Goal: Information Seeking & Learning: Learn about a topic

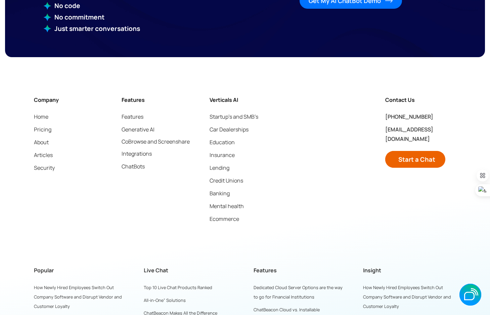
scroll to position [1813, 0]
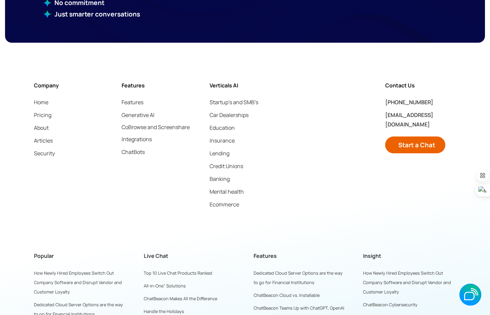
click at [132, 139] on link "Integrations" at bounding box center [137, 138] width 30 height 9
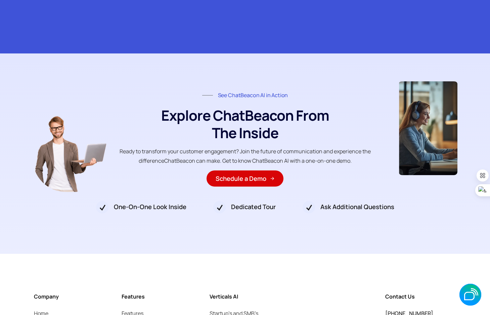
scroll to position [2578, 0]
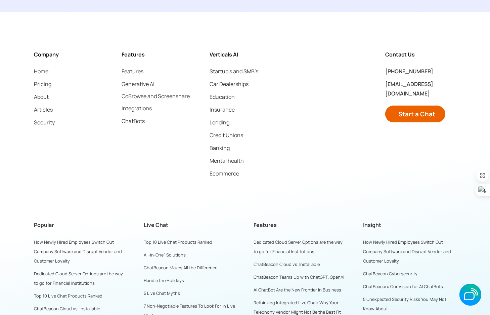
click at [132, 103] on link "Integrations" at bounding box center [137, 107] width 30 height 9
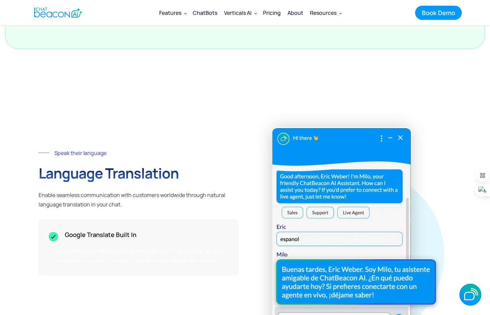
scroll to position [886, 0]
